Goal: Task Accomplishment & Management: Manage account settings

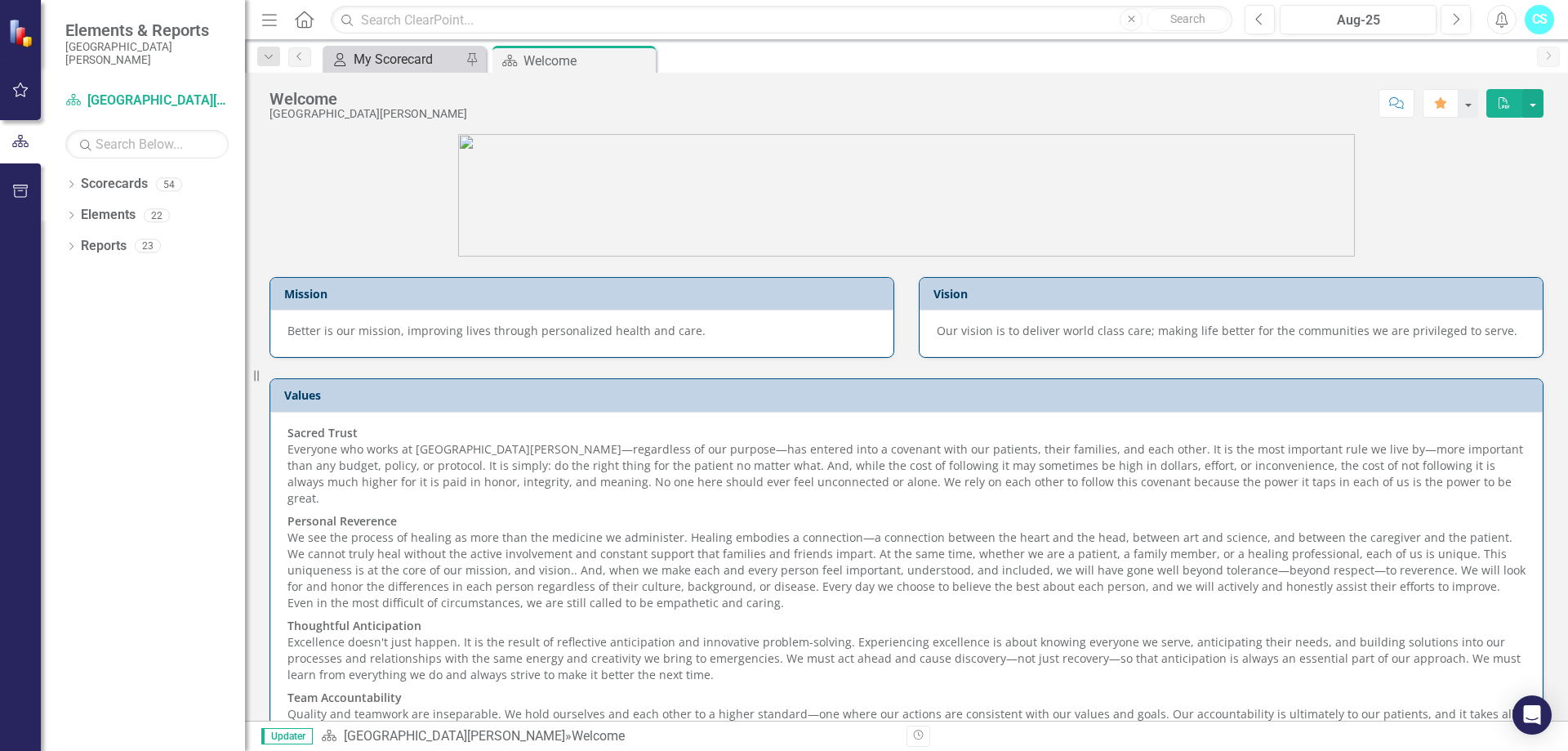
click at [403, 52] on div "My Scorecard My Scorecard Pin" at bounding box center [404, 59] width 164 height 27
click at [402, 58] on div "My Scorecard" at bounding box center [408, 59] width 108 height 20
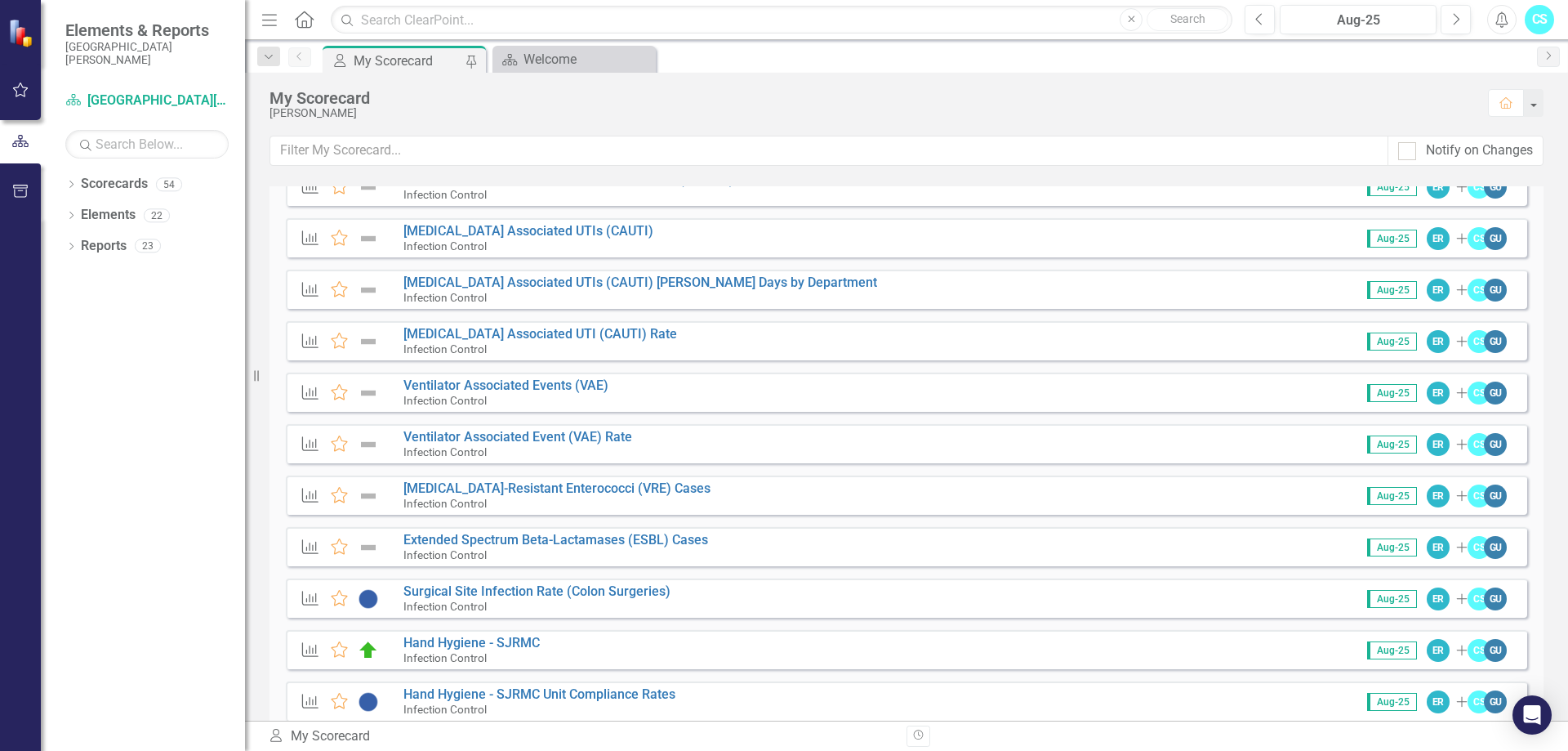
scroll to position [767, 0]
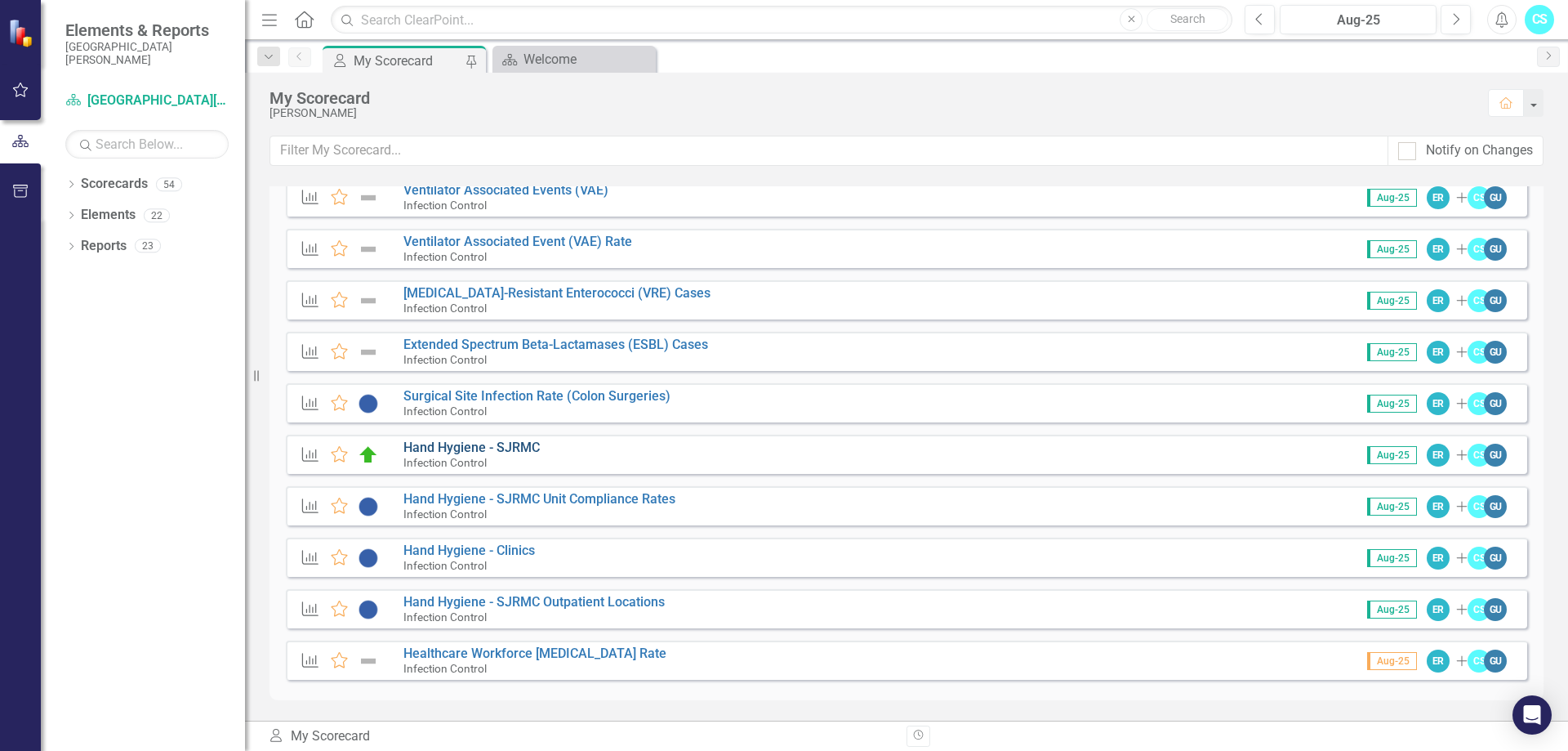
click at [492, 446] on link "Hand Hygiene - SJRMC" at bounding box center [472, 447] width 137 height 15
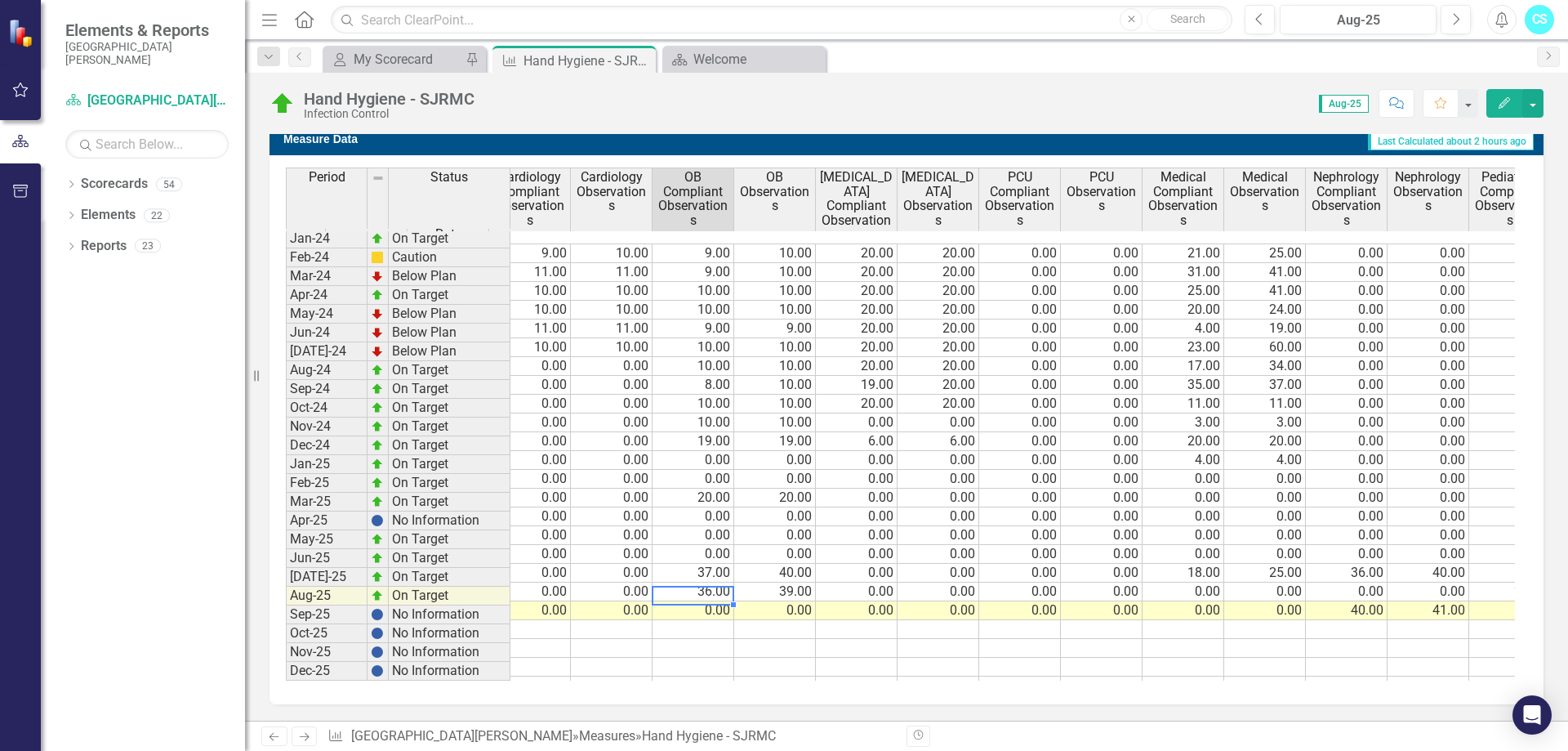
click at [705, 601] on td "0.00" at bounding box center [693, 610] width 82 height 19
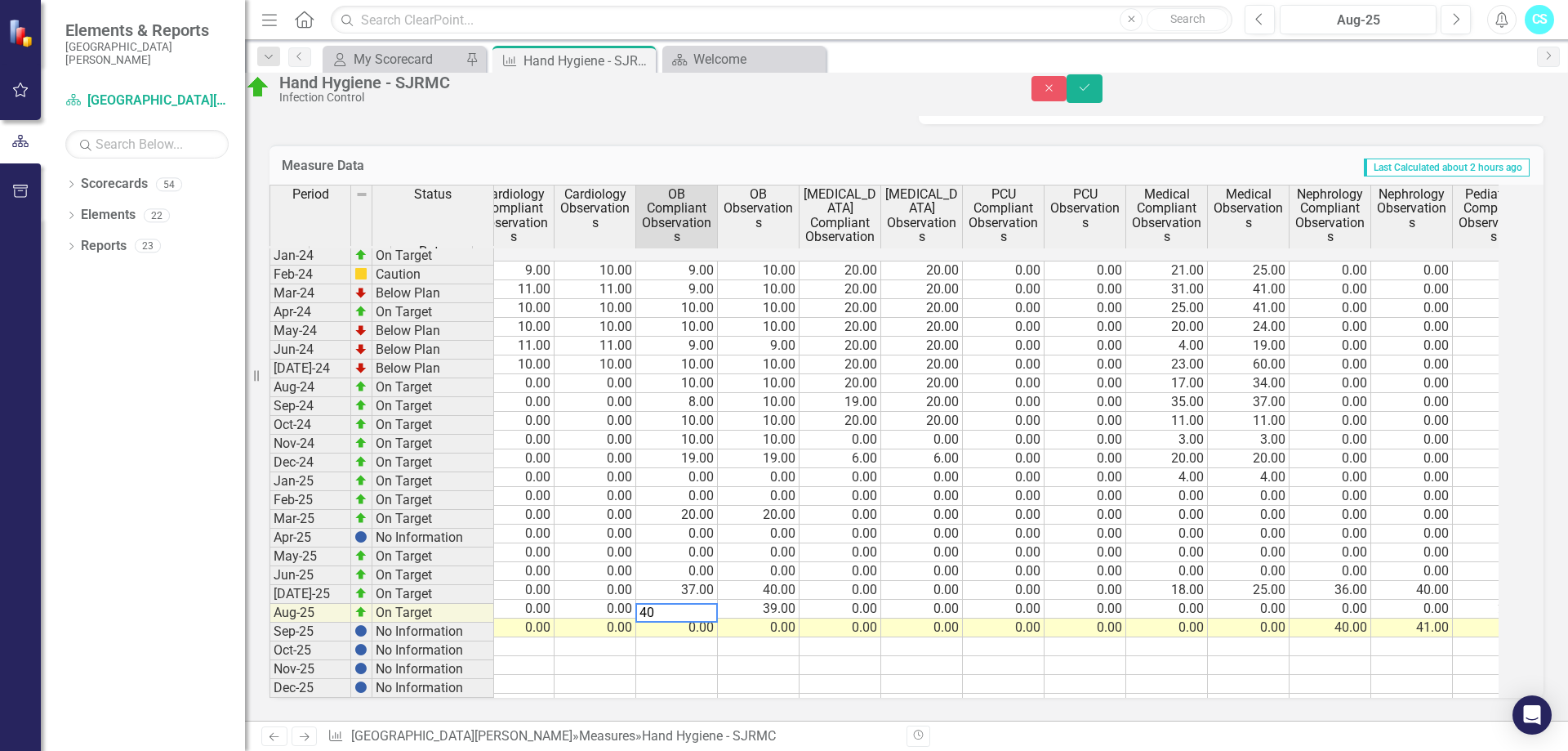
click at [756, 619] on td "0.00" at bounding box center [759, 628] width 82 height 19
type textarea "40"
click at [747, 637] on td at bounding box center [759, 646] width 82 height 19
